Goal: Task Accomplishment & Management: Manage account settings

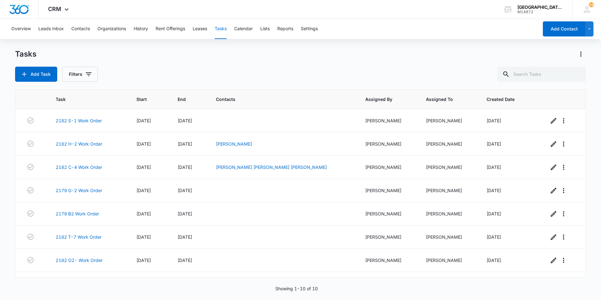
click at [175, 72] on div "Add Task Filters" at bounding box center [300, 74] width 571 height 15
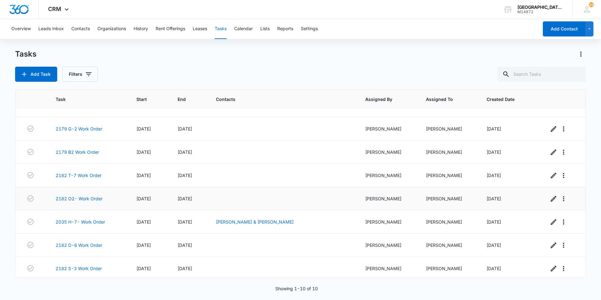
scroll to position [64, 0]
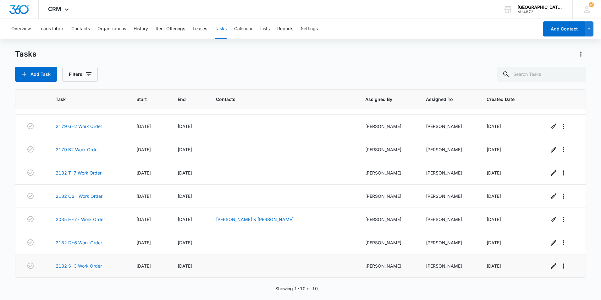
click at [91, 265] on link "2182 S-3 Work Order" at bounding box center [79, 266] width 46 height 7
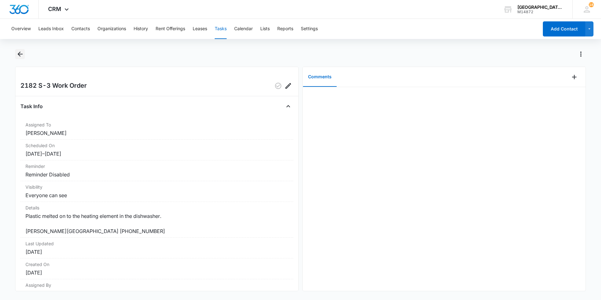
click at [17, 58] on button "Back" at bounding box center [20, 54] width 10 height 10
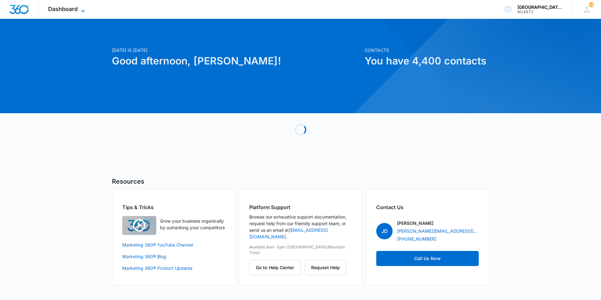
click at [73, 7] on span "Dashboard" at bounding box center [63, 9] width 30 height 7
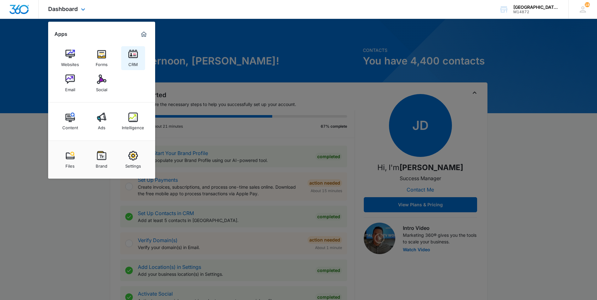
click at [132, 57] on img at bounding box center [132, 53] width 9 height 9
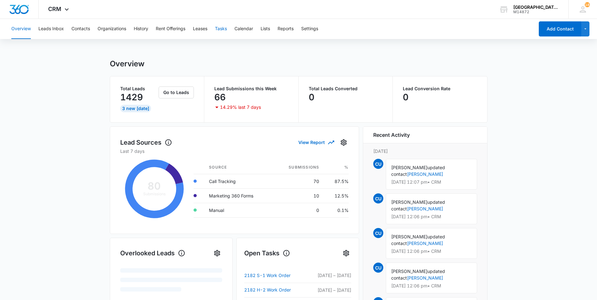
click at [217, 26] on button "Tasks" at bounding box center [221, 29] width 12 height 20
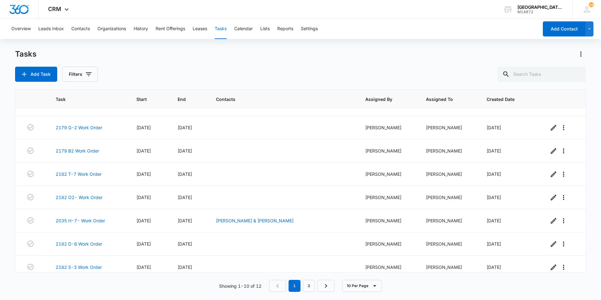
scroll to position [70, 0]
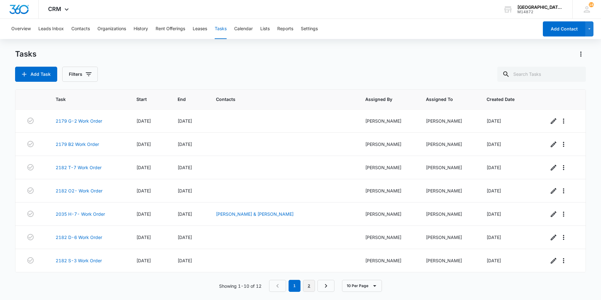
click at [314, 287] on link "2" at bounding box center [309, 286] width 12 height 12
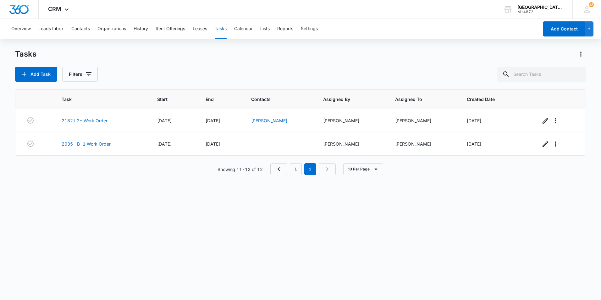
scroll to position [0, 0]
click at [300, 172] on link "1" at bounding box center [296, 169] width 12 height 12
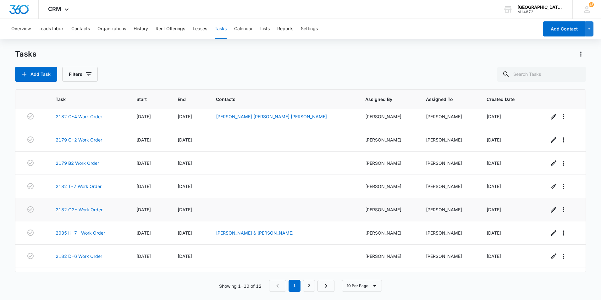
scroll to position [70, 0]
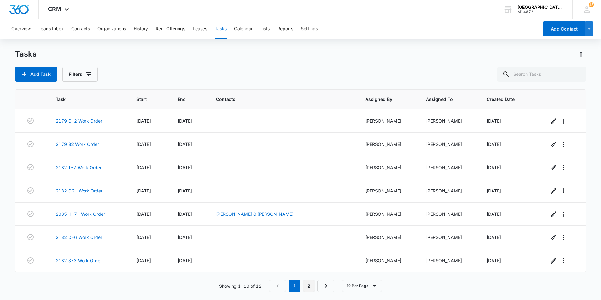
click at [309, 280] on link "2" at bounding box center [309, 286] width 12 height 12
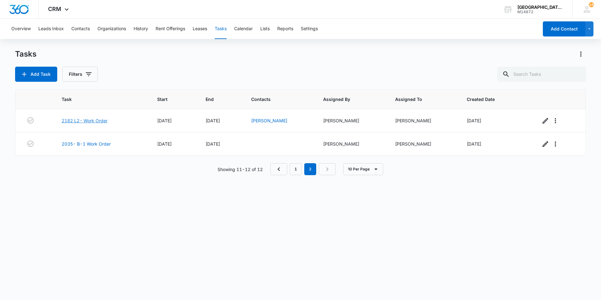
click at [82, 121] on link "2182 L2- Work Order" at bounding box center [85, 120] width 46 height 7
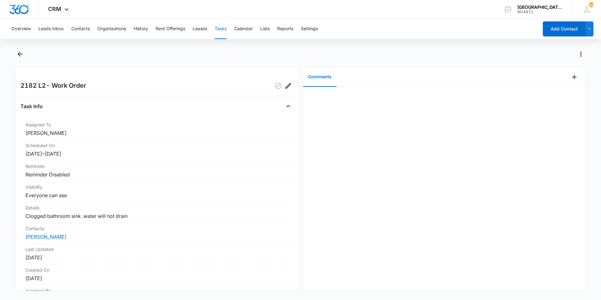
click at [14, 57] on main "2182 L2- Work Order Task Info Assigned To [PERSON_NAME] Scheduled On [DATE] – […" at bounding box center [300, 174] width 601 height 250
click at [18, 53] on icon "Back" at bounding box center [20, 54] width 8 height 8
